Goal: Information Seeking & Learning: Check status

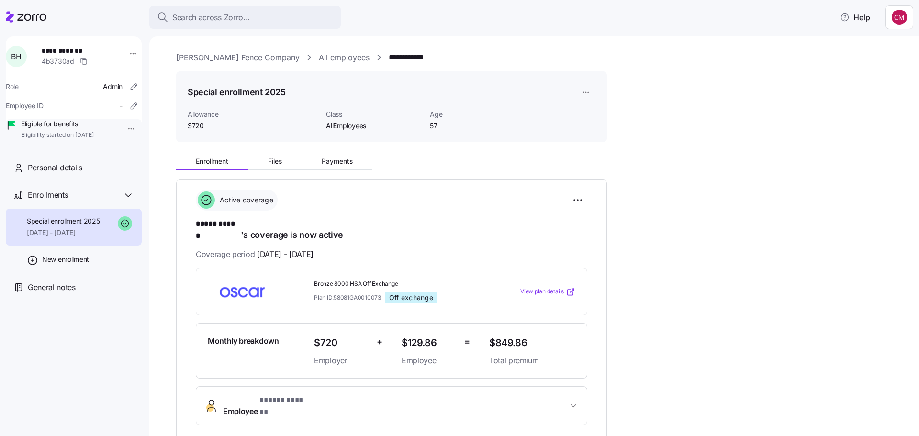
click at [224, 18] on span "Search across Zorro..." at bounding box center [211, 17] width 78 height 12
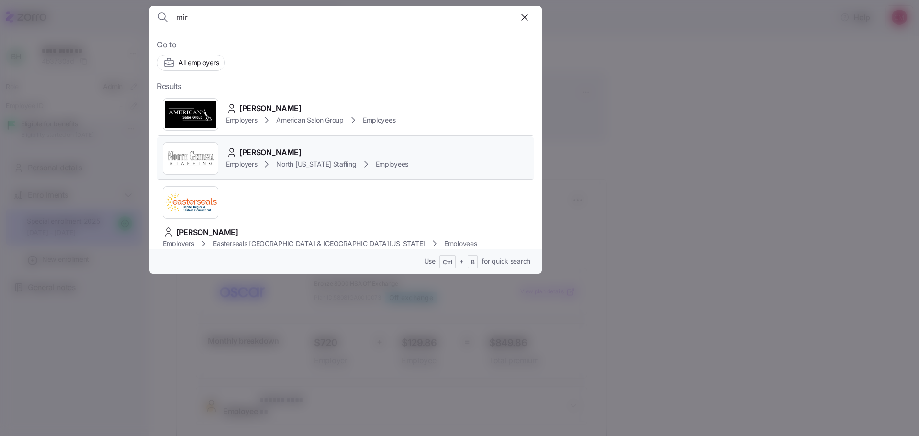
type input "mir"
click at [183, 156] on img at bounding box center [190, 158] width 55 height 27
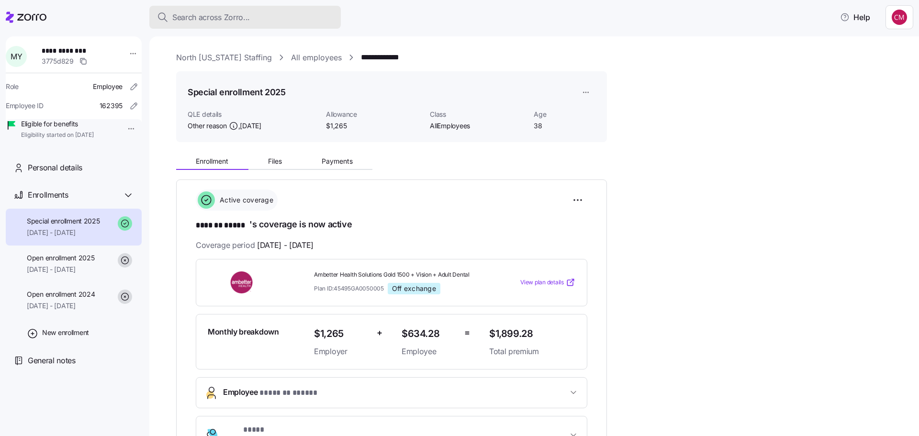
click at [185, 14] on span "Search across Zorro..." at bounding box center [211, 17] width 78 height 12
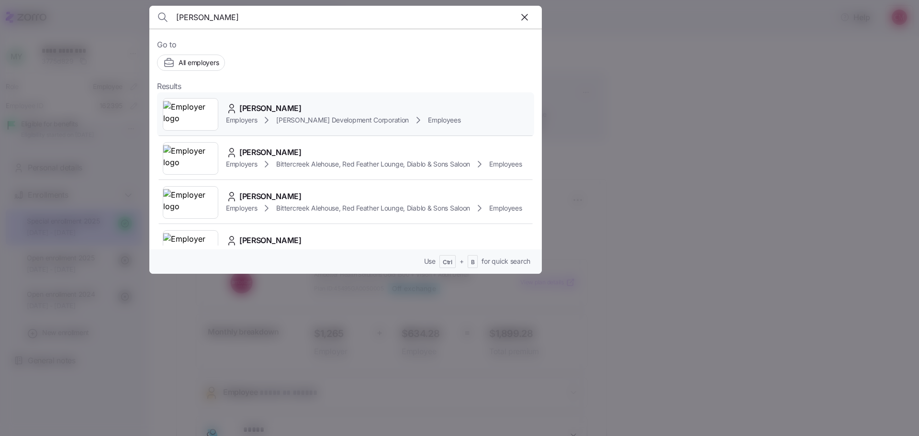
type input "[PERSON_NAME]"
click at [203, 119] on img at bounding box center [190, 114] width 55 height 27
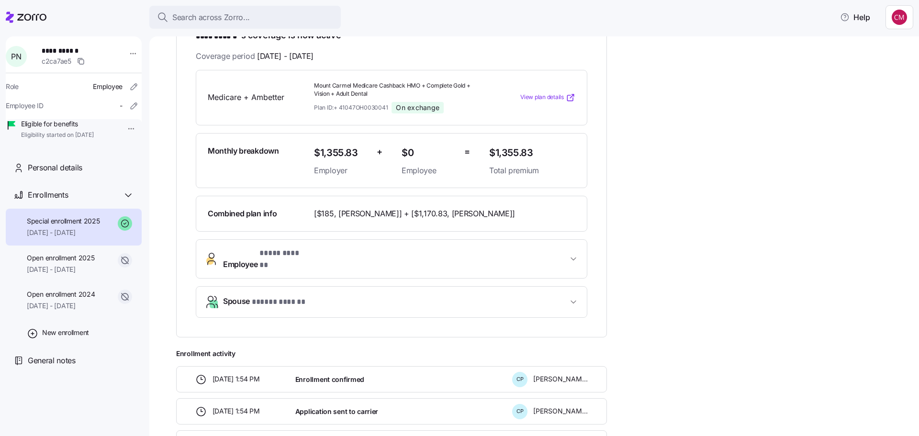
scroll to position [194, 0]
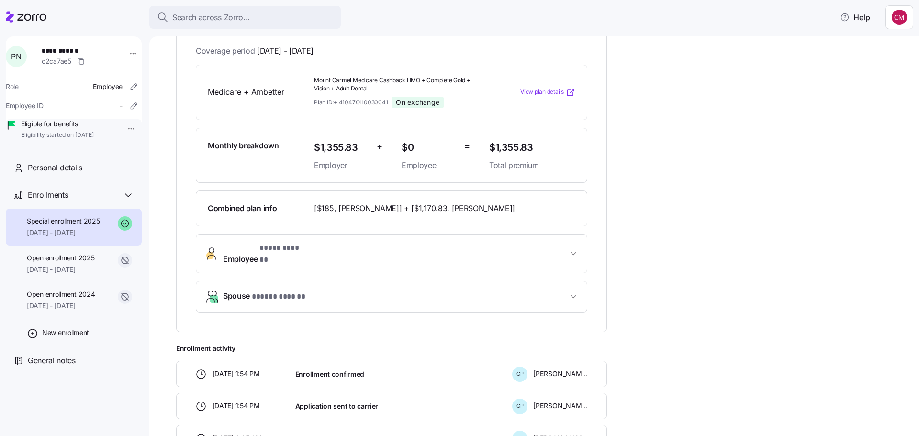
click at [460, 281] on button "Spouse * ***** ****** *" at bounding box center [391, 296] width 390 height 31
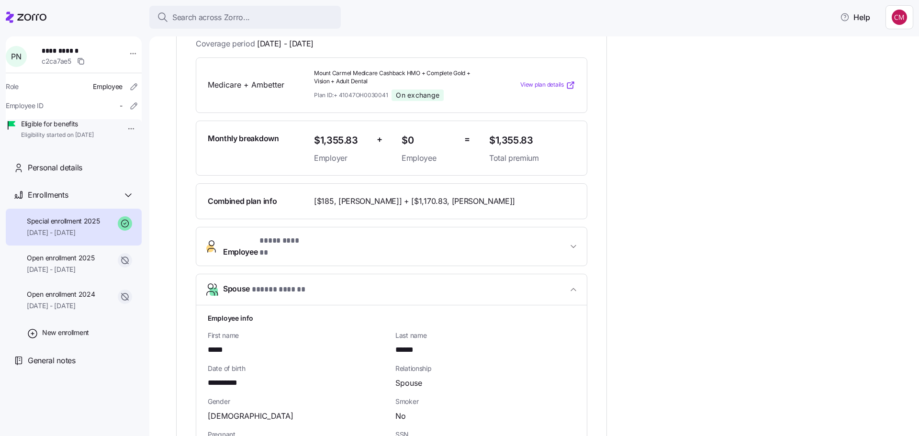
scroll to position [0, 0]
